Goal: Task Accomplishment & Management: Manage account settings

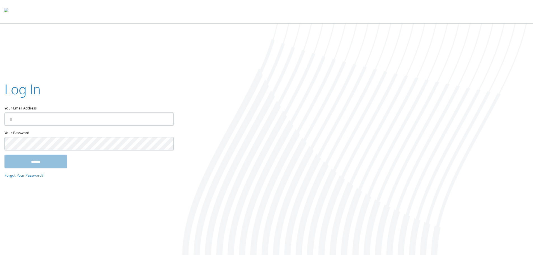
click at [108, 116] on input "Your Email Address" at bounding box center [88, 118] width 169 height 13
type input "**********"
click at [4, 154] on input "******" at bounding box center [35, 160] width 63 height 13
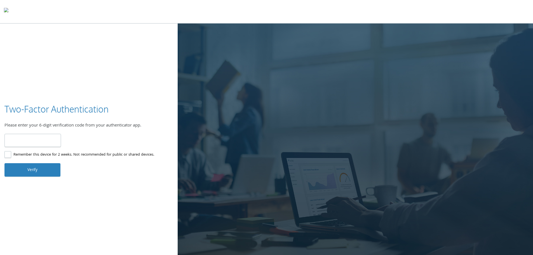
type input "******"
